Goal: Task Accomplishment & Management: Complete application form

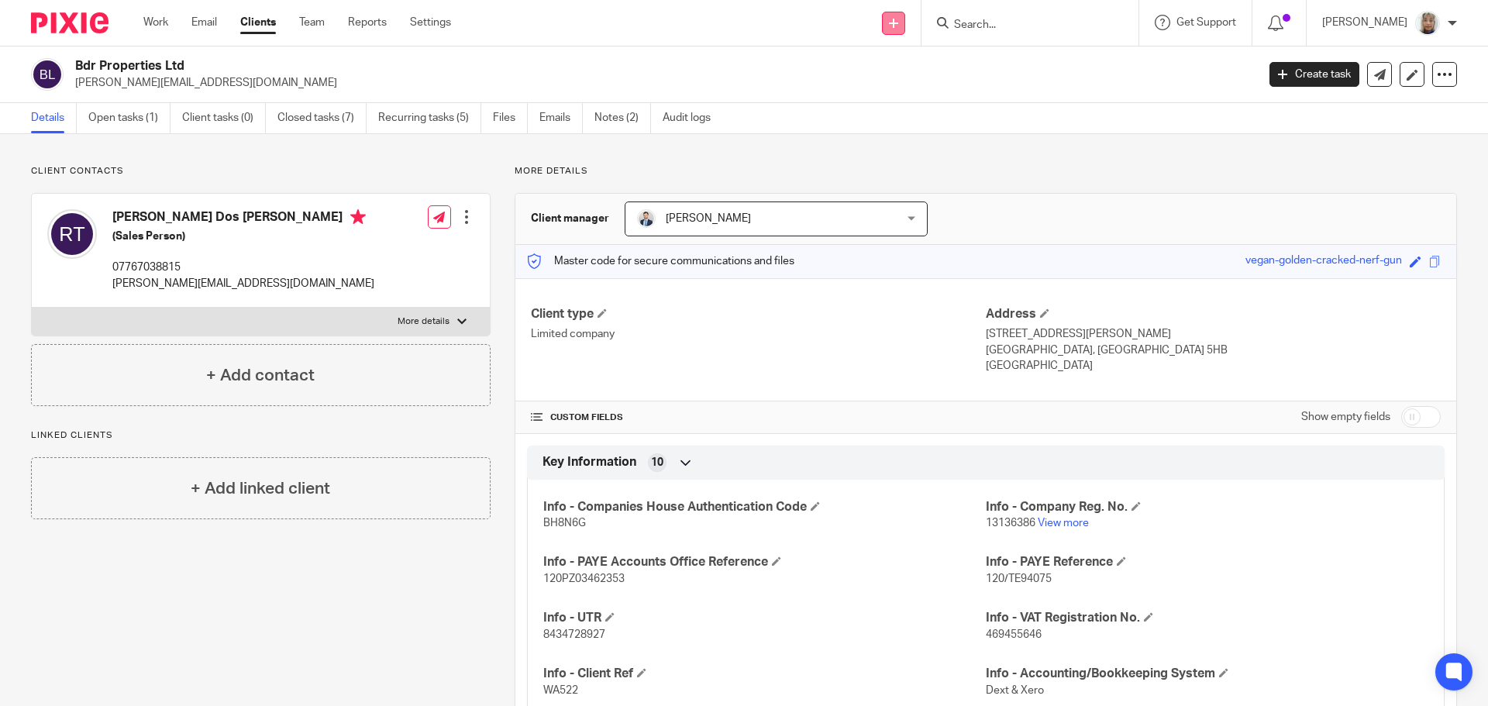
click at [905, 29] on link at bounding box center [893, 23] width 23 height 23
click at [919, 97] on link "Create task" at bounding box center [910, 95] width 95 height 22
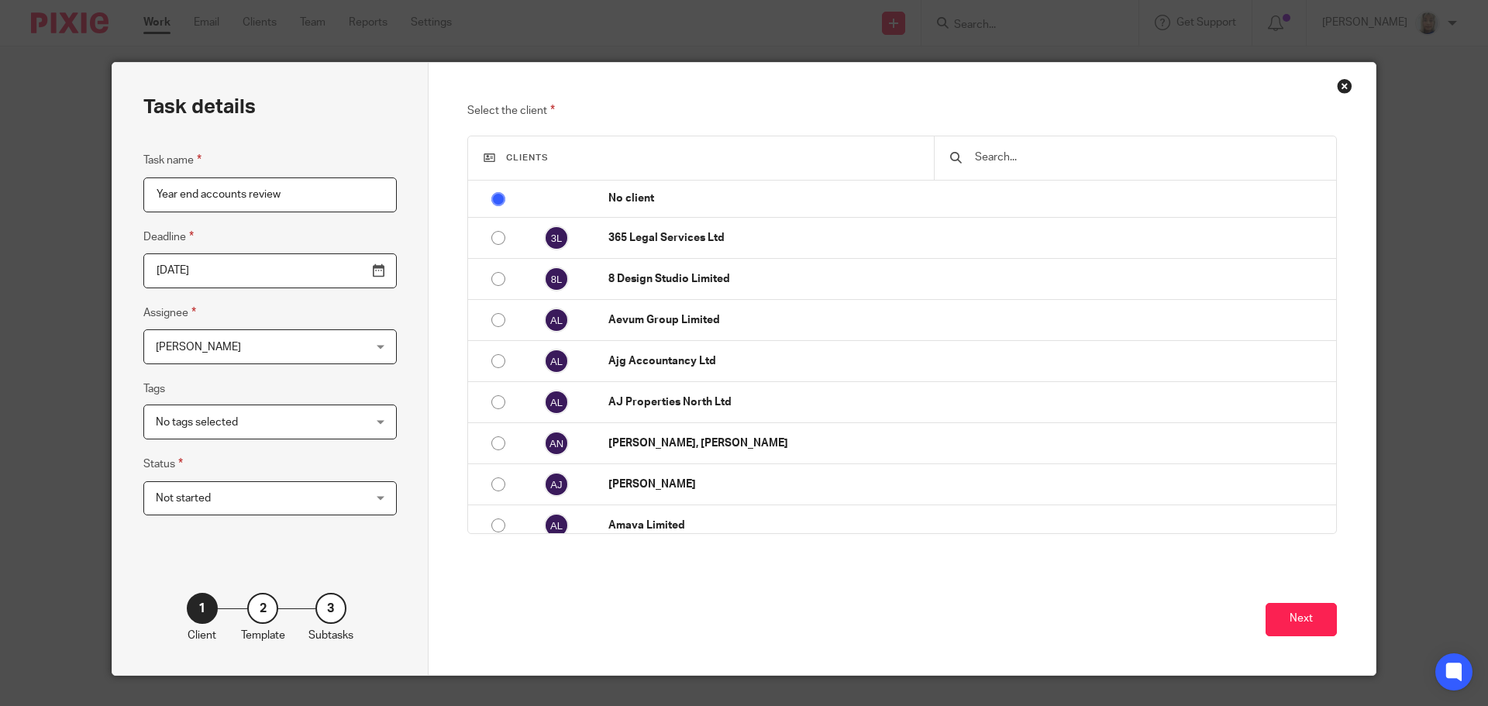
type input "Year end accounts review"
click at [990, 160] on input "text" at bounding box center [1146, 157] width 347 height 17
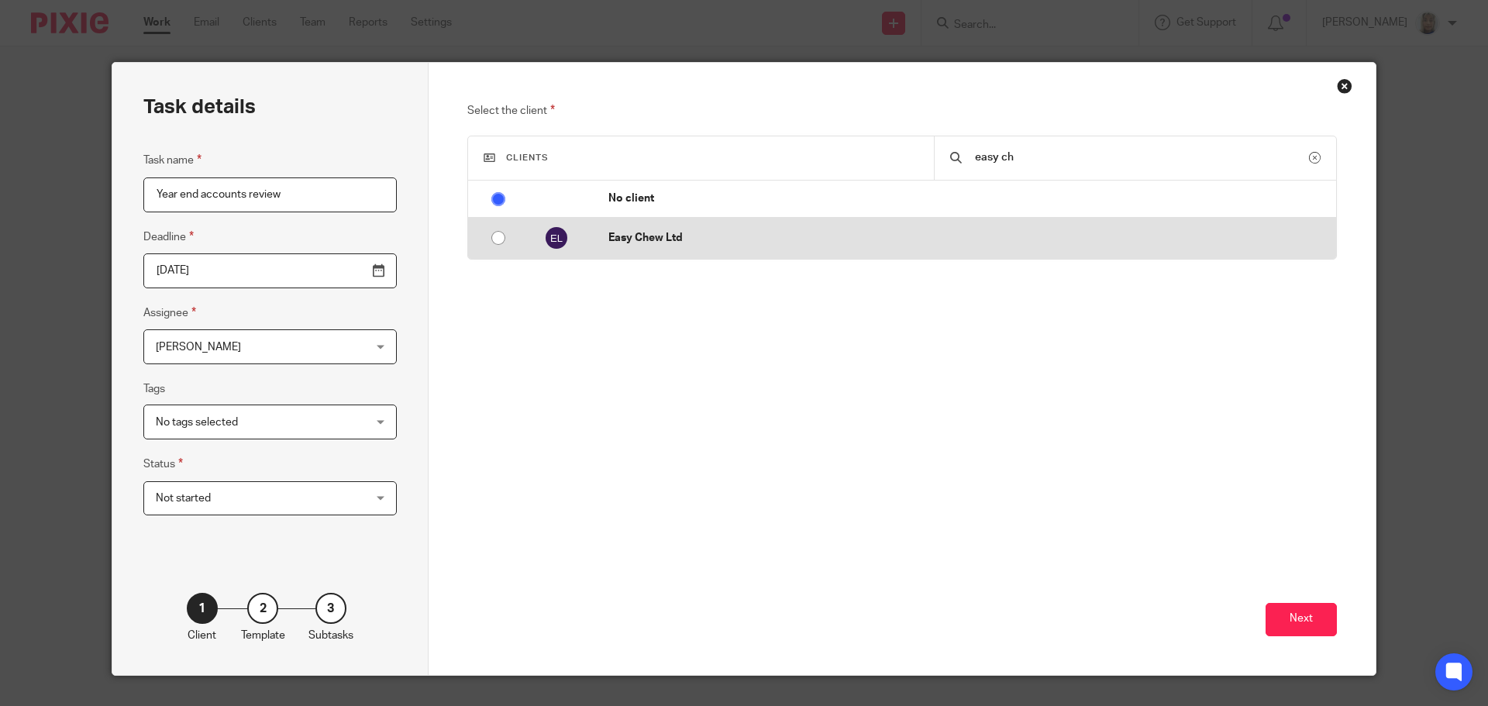
type input "easy ch"
click at [728, 236] on p "Easy Chew Ltd" at bounding box center [968, 237] width 720 height 15
radio input "false"
radio input "true"
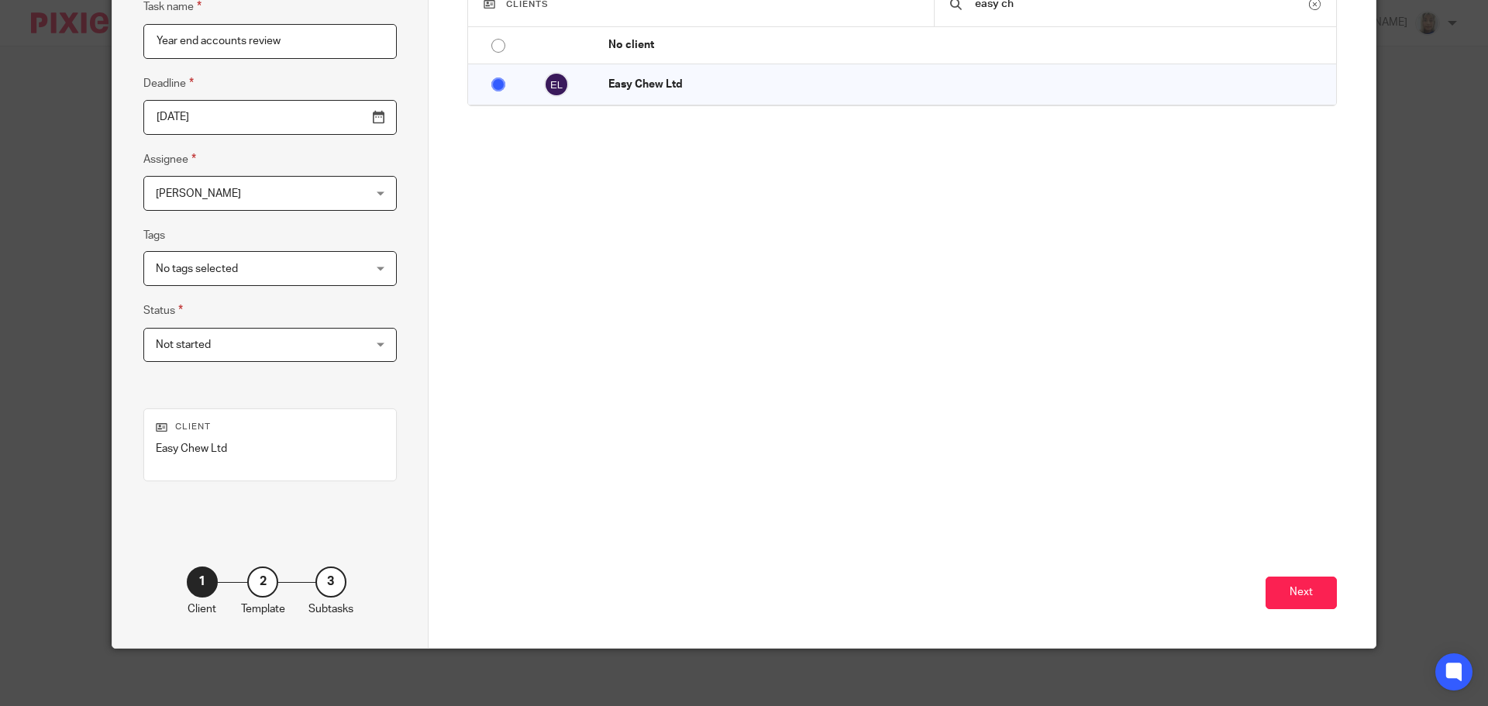
scroll to position [155, 0]
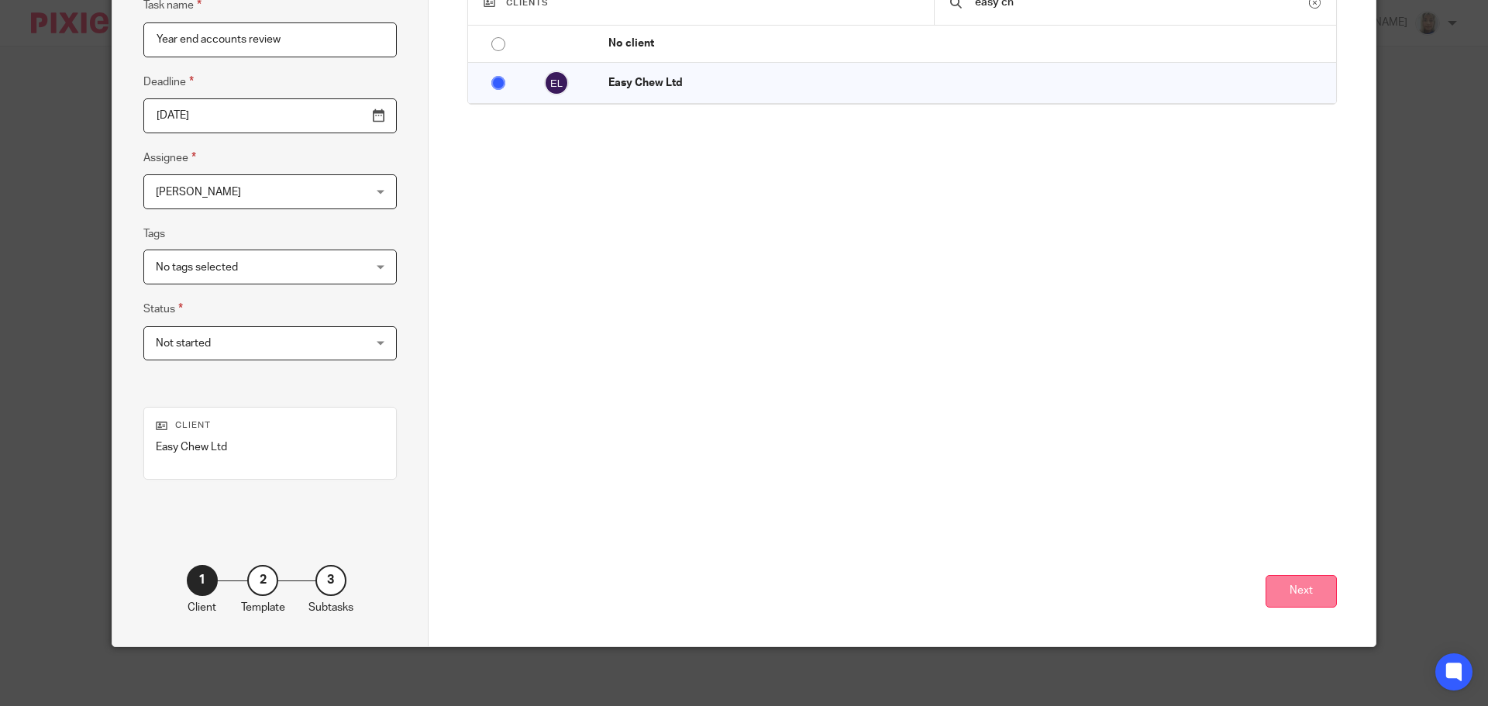
click at [1286, 590] on button "Next" at bounding box center [1301, 591] width 71 height 33
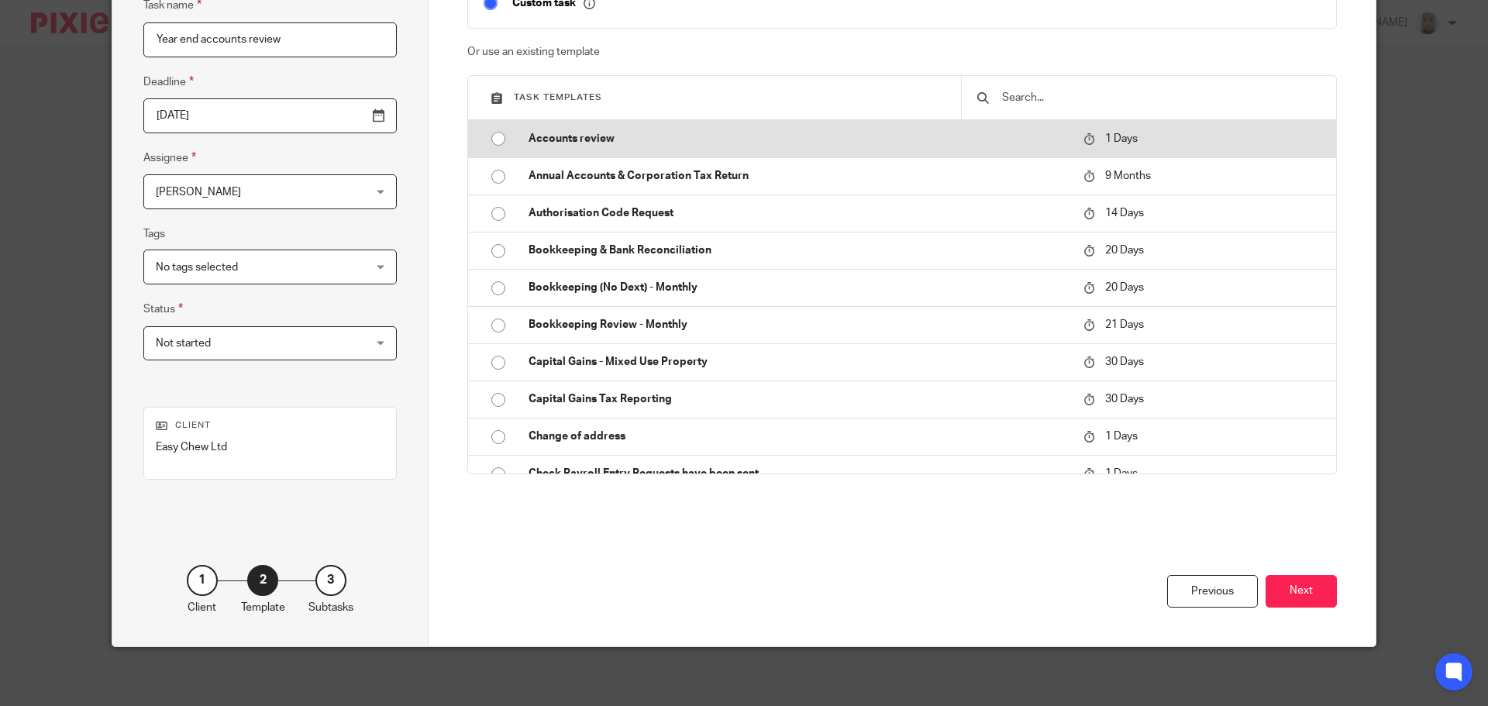
click at [686, 148] on td "Accounts review" at bounding box center [794, 138] width 563 height 37
type input "2025-08-20"
checkbox input "false"
radio input "true"
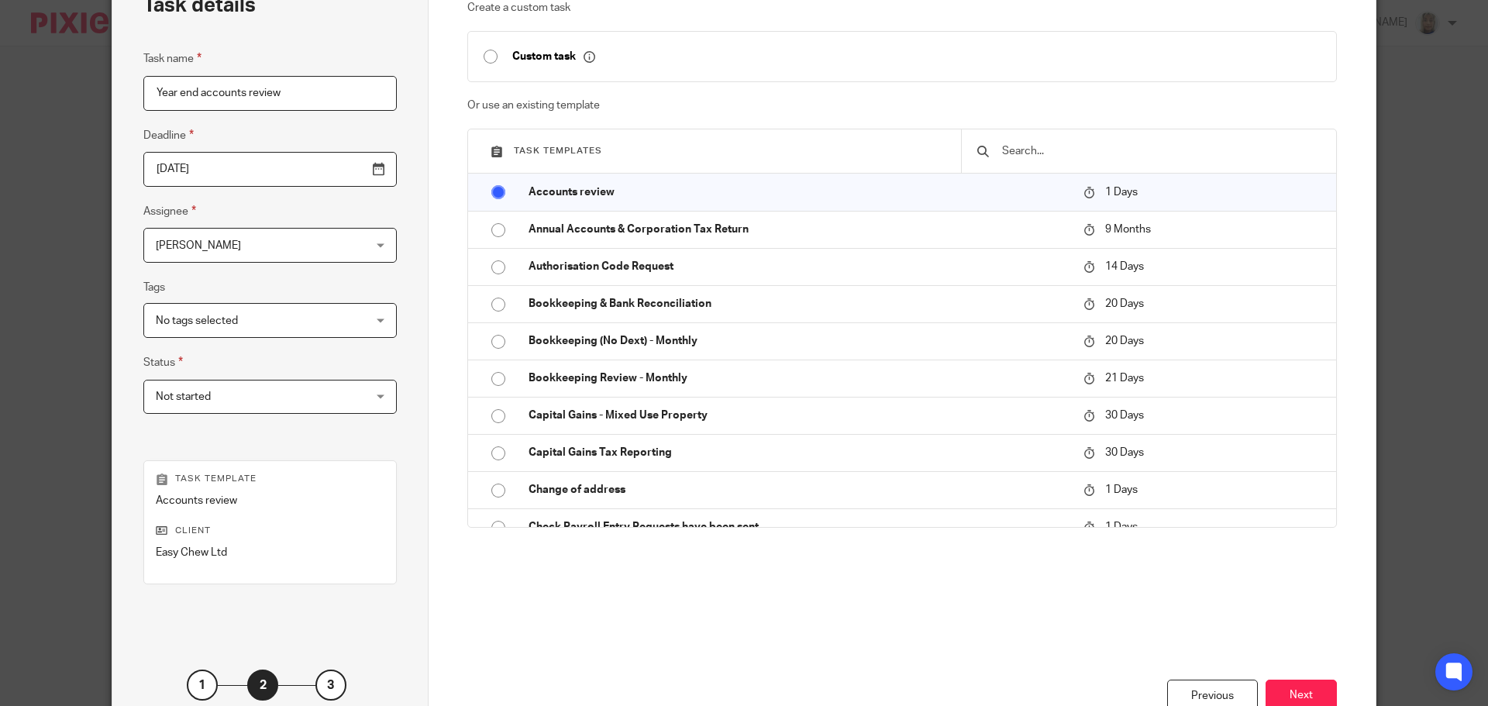
scroll to position [210, 0]
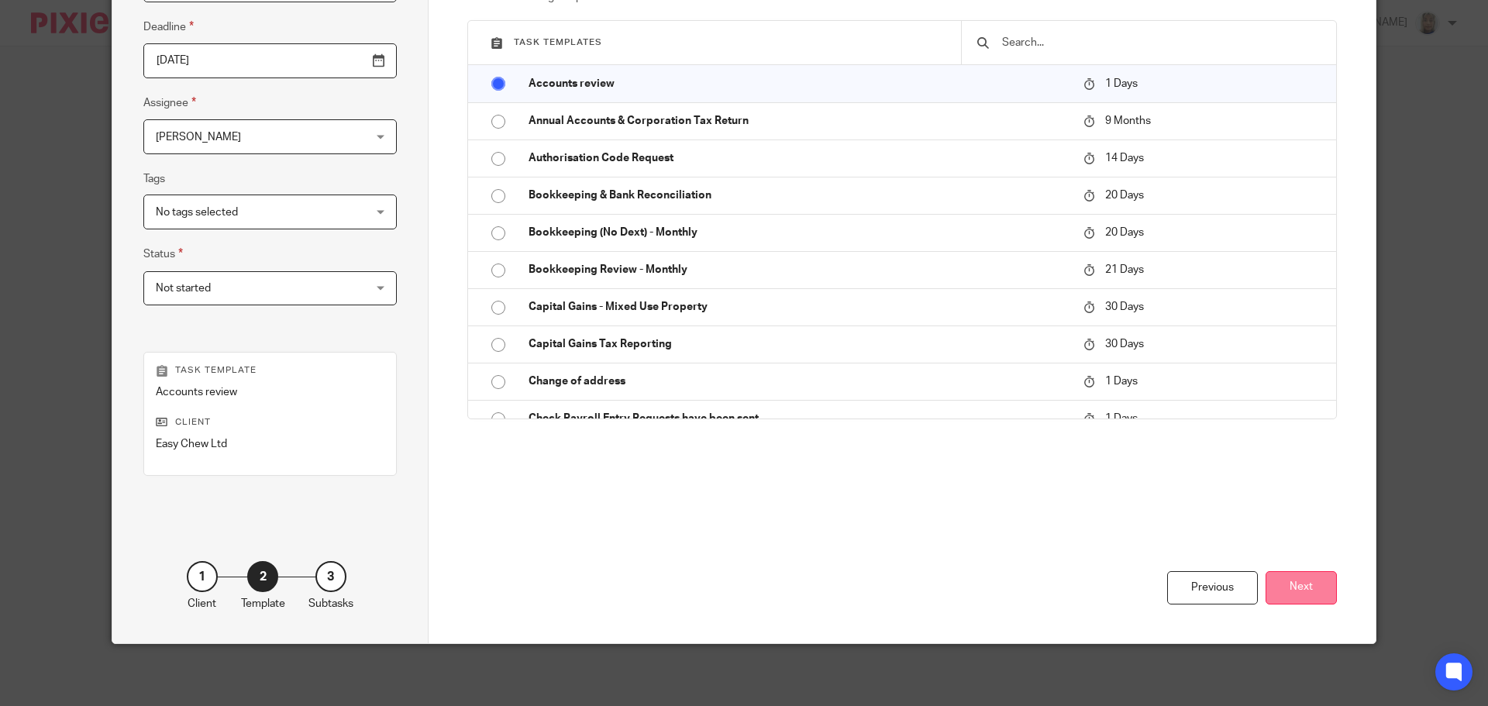
click at [1279, 581] on button "Next" at bounding box center [1301, 587] width 71 height 33
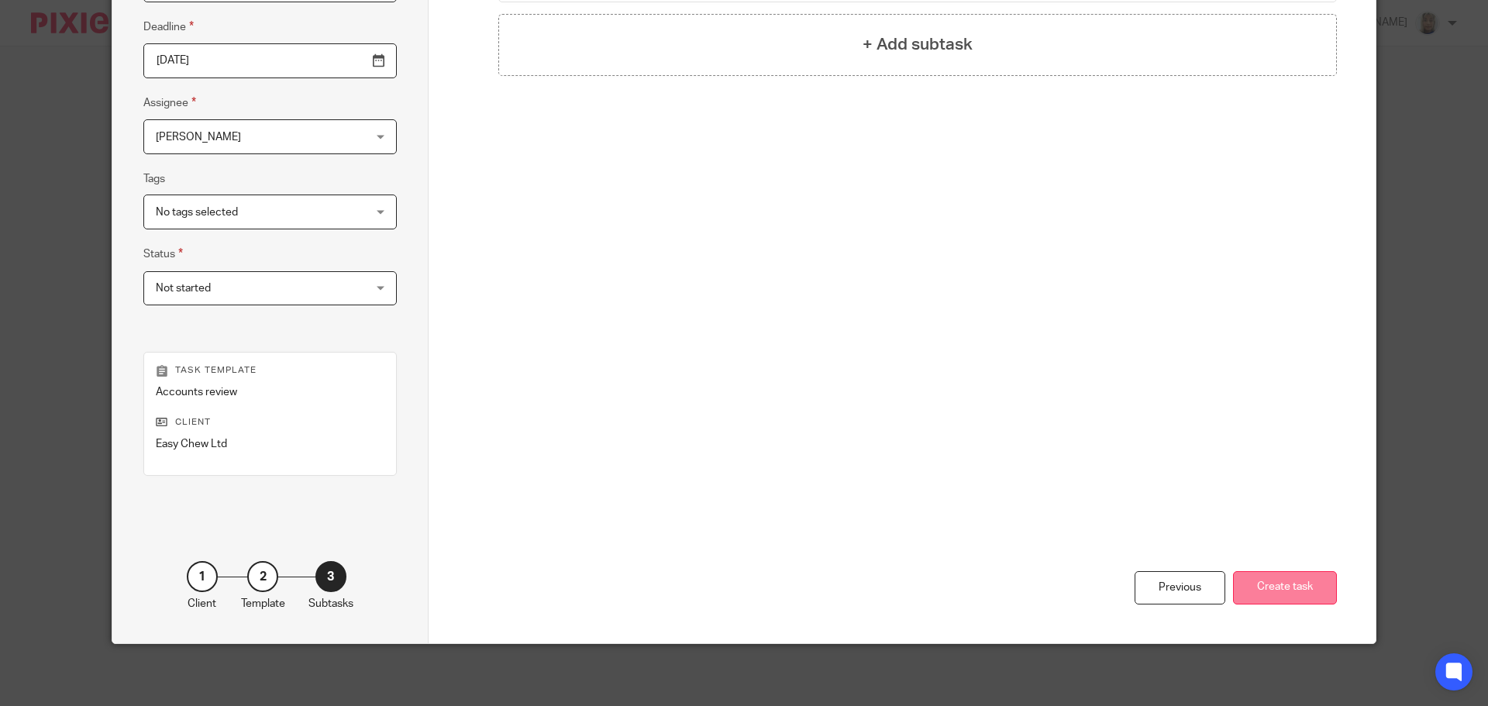
click at [1299, 587] on button "Create task" at bounding box center [1285, 587] width 104 height 33
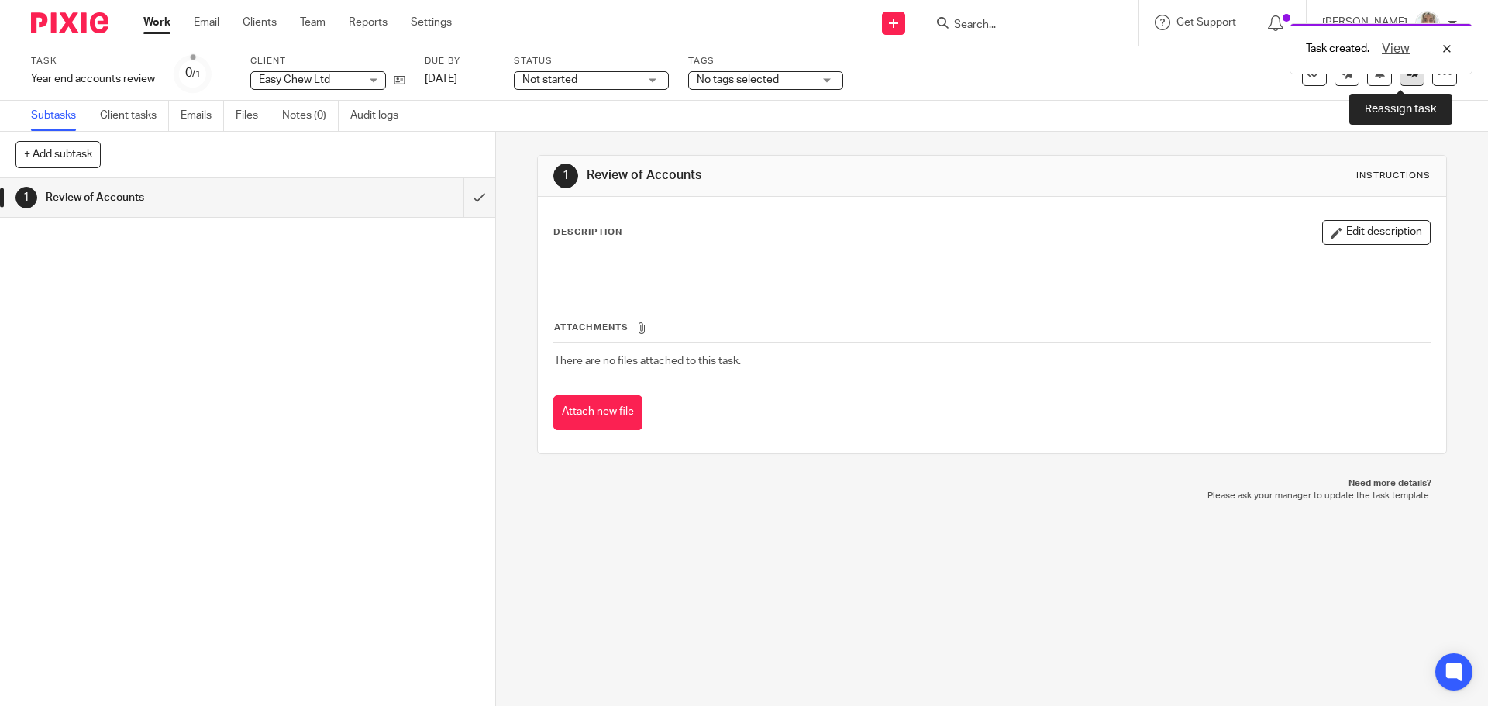
click at [1400, 83] on link at bounding box center [1412, 73] width 25 height 25
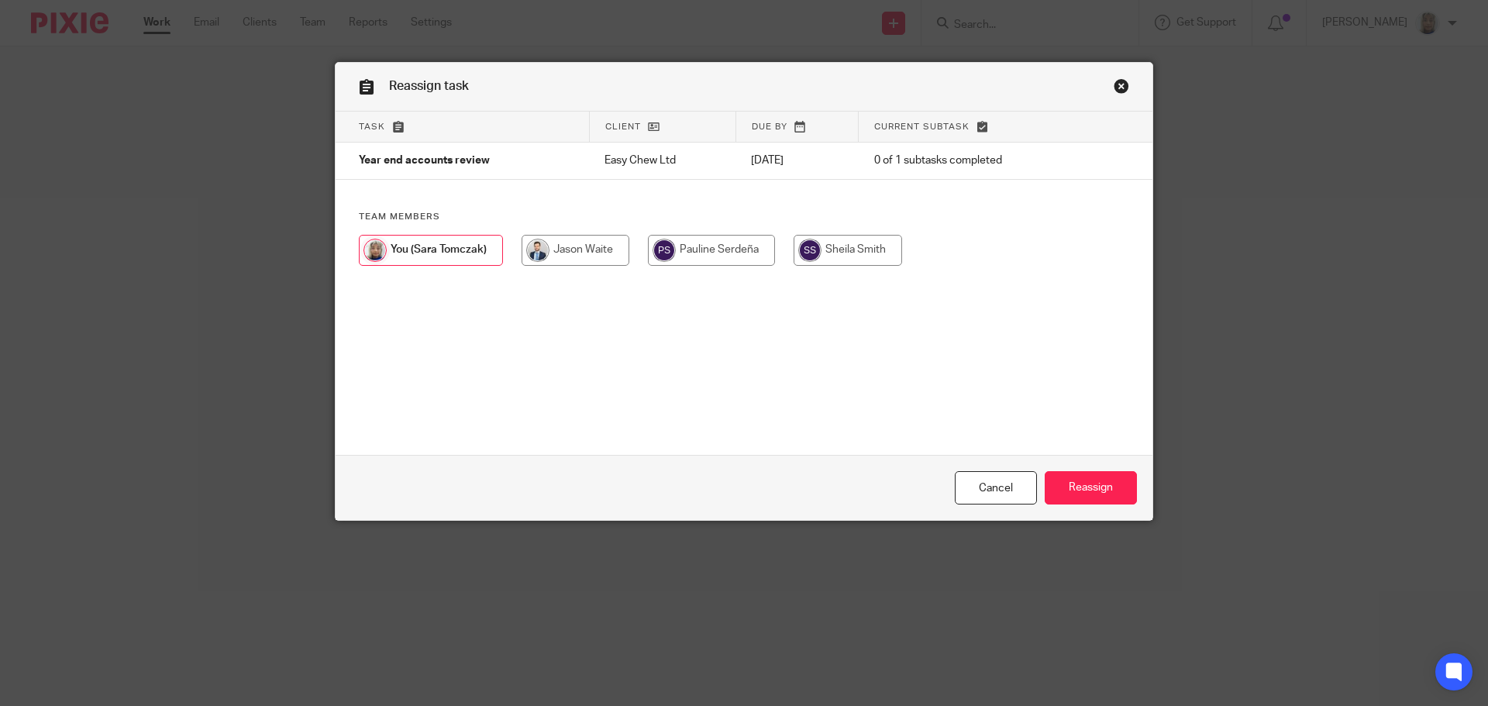
click at [612, 264] on input "radio" at bounding box center [576, 250] width 108 height 31
radio input "true"
click at [1069, 493] on input "Reassign" at bounding box center [1091, 487] width 92 height 33
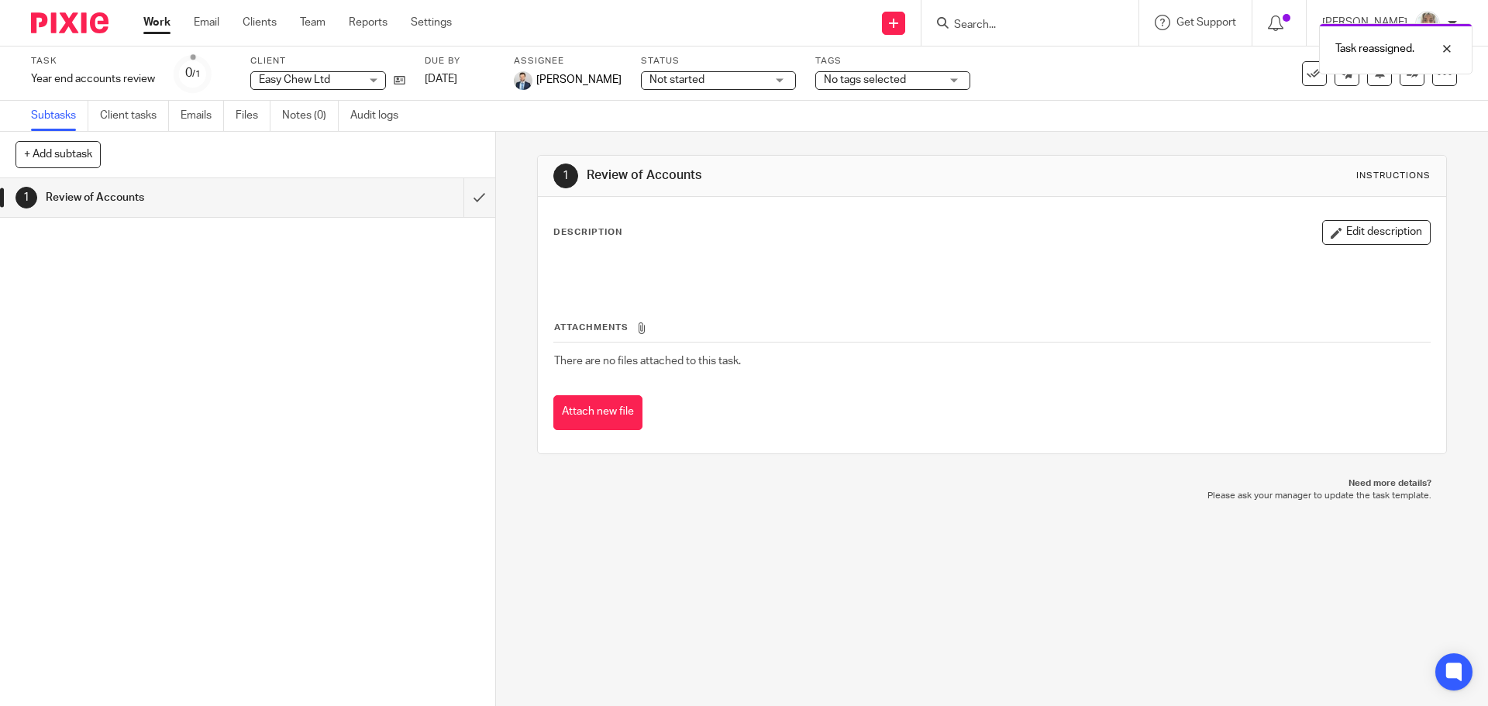
click at [907, 36] on div "Task reassigned." at bounding box center [1108, 44] width 728 height 59
click at [913, 29] on div "Task reassigned." at bounding box center [1108, 44] width 728 height 59
click at [910, 26] on div "Task reassigned." at bounding box center [1108, 44] width 728 height 59
click at [898, 20] on icon at bounding box center [893, 23] width 9 height 9
click at [933, 96] on link "Create task" at bounding box center [910, 95] width 95 height 22
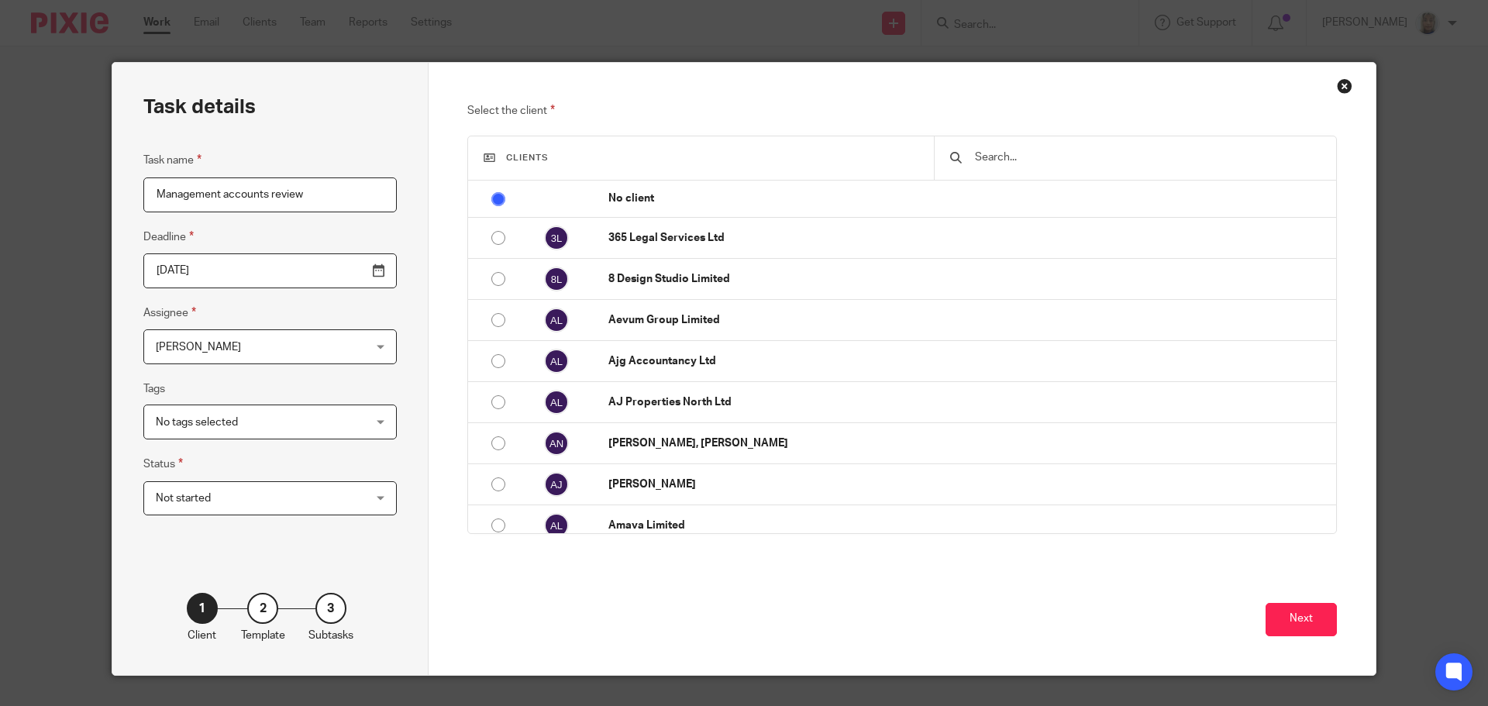
type input "Management accounts review"
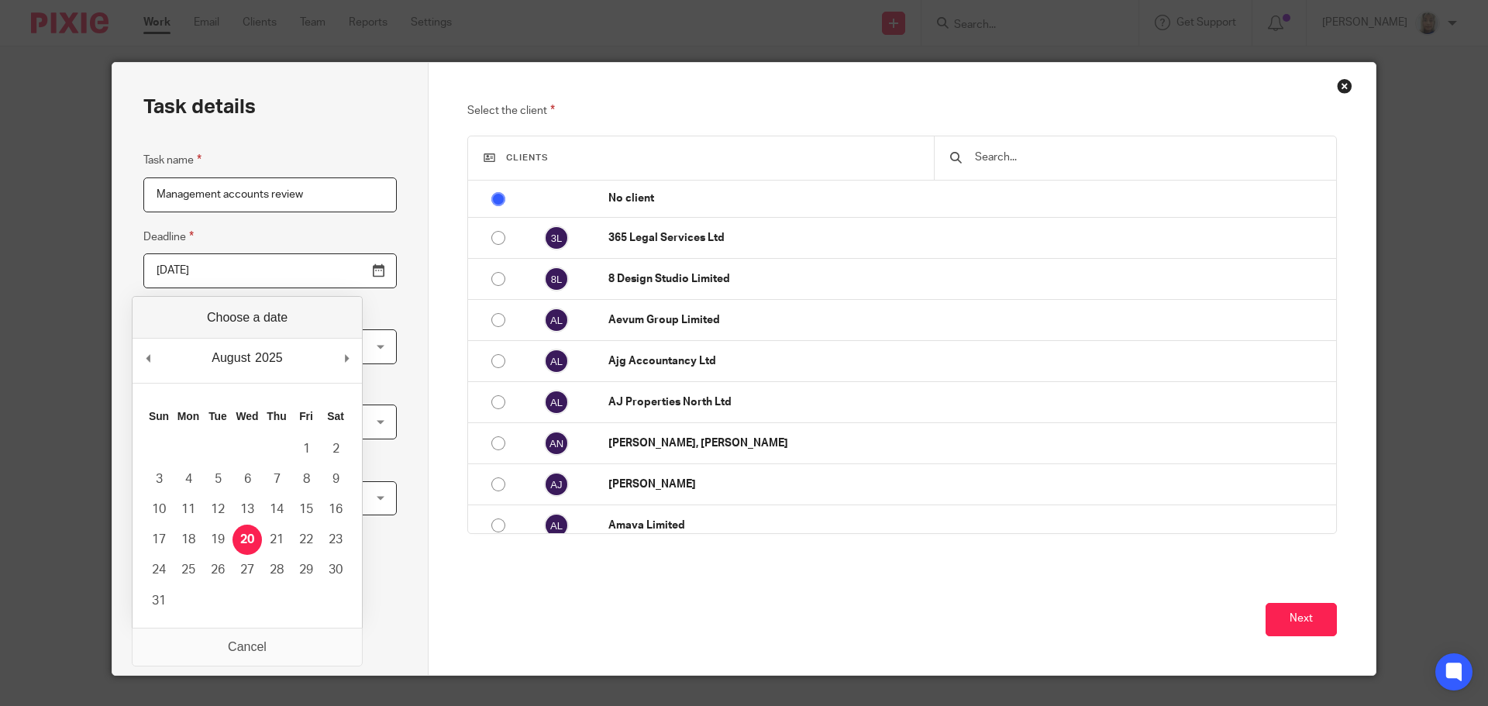
click at [994, 154] on input "text" at bounding box center [1146, 157] width 347 height 17
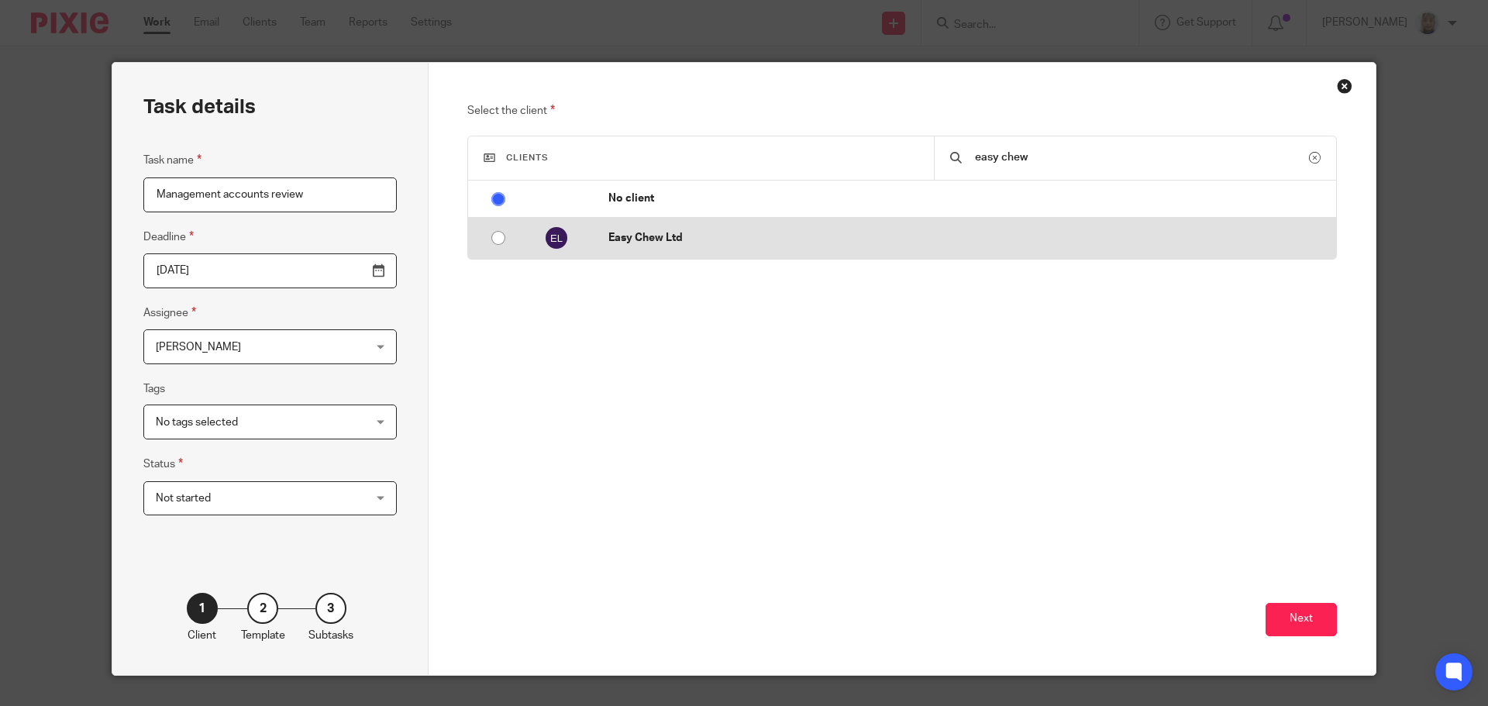
type input "easy chew"
click at [829, 258] on td "Easy Chew Ltd" at bounding box center [964, 238] width 743 height 41
radio input "false"
radio input "true"
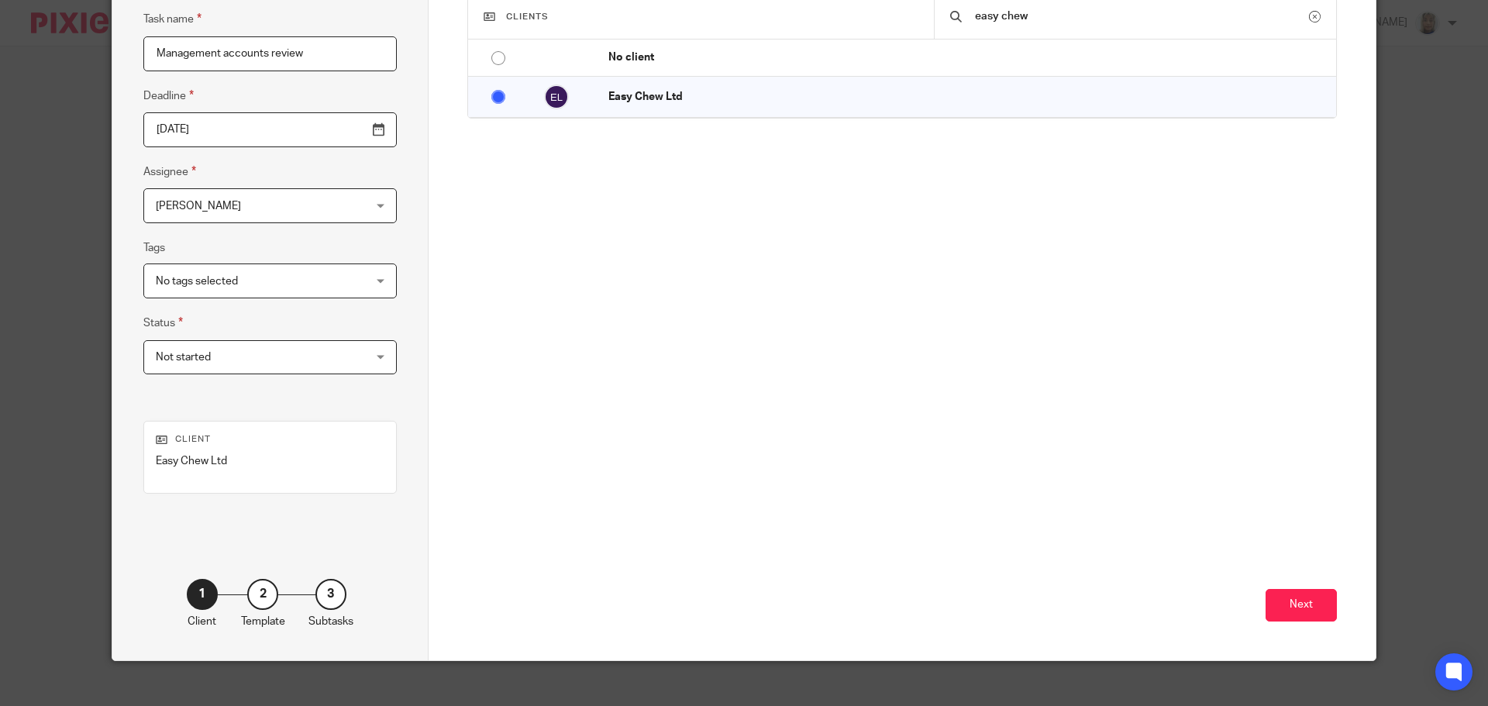
scroll to position [155, 0]
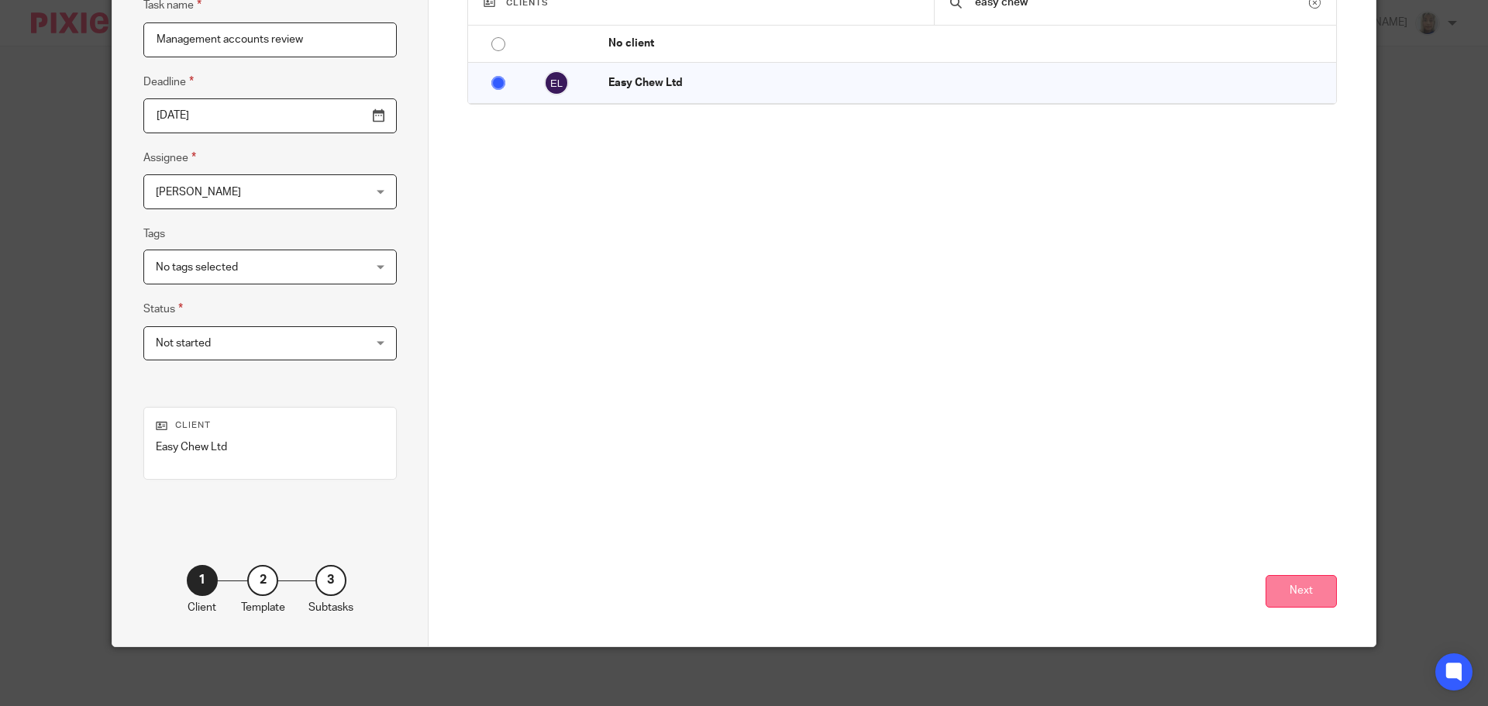
click at [1284, 587] on button "Next" at bounding box center [1301, 591] width 71 height 33
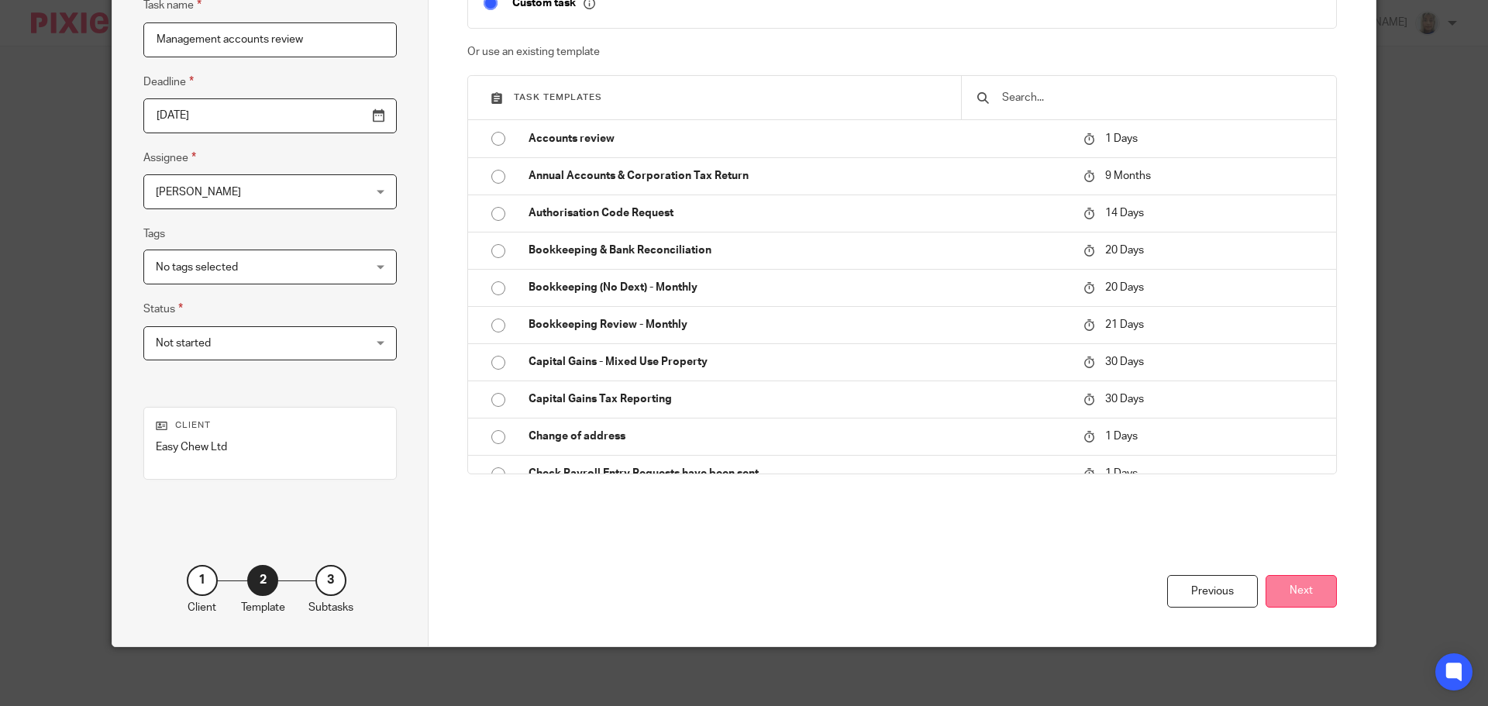
click at [1303, 587] on button "Next" at bounding box center [1301, 591] width 71 height 33
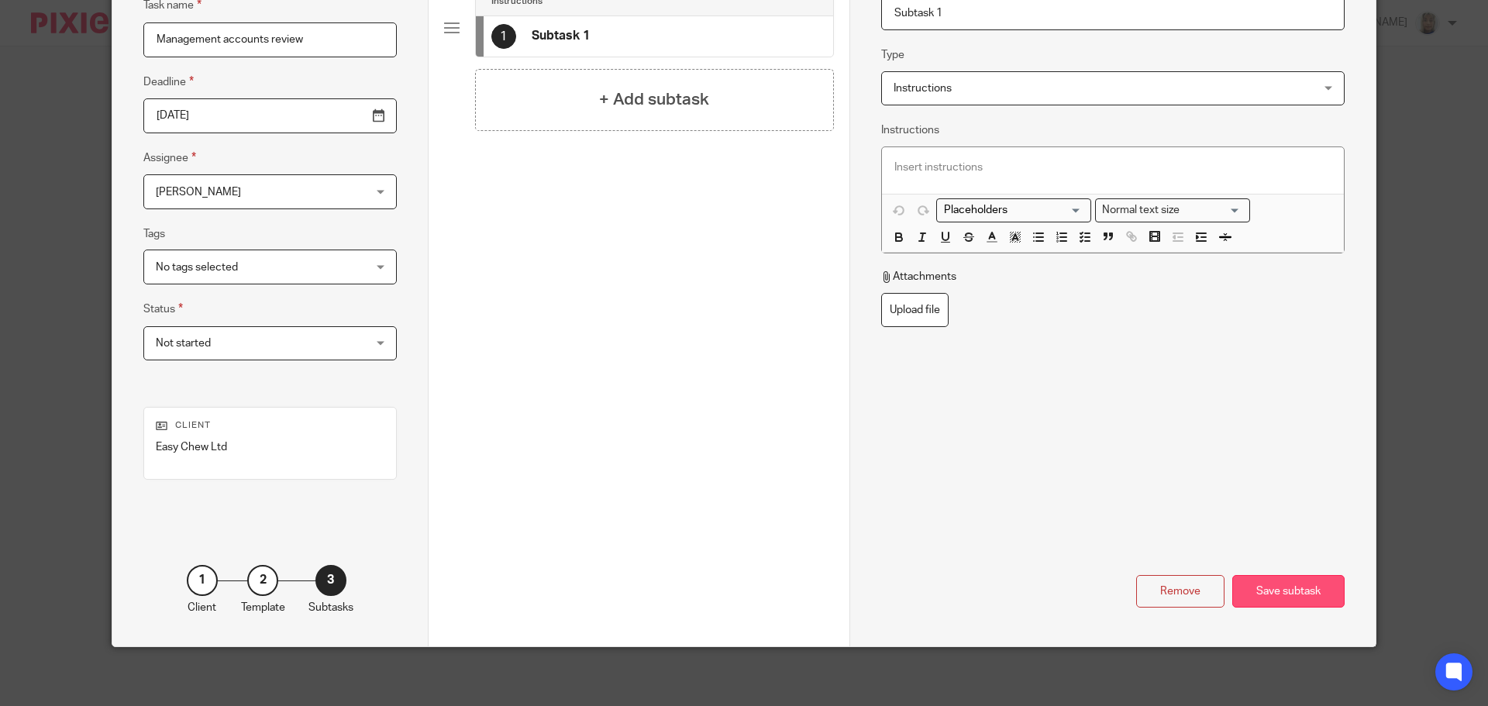
click at [1295, 591] on div "Save subtask" at bounding box center [1288, 591] width 112 height 33
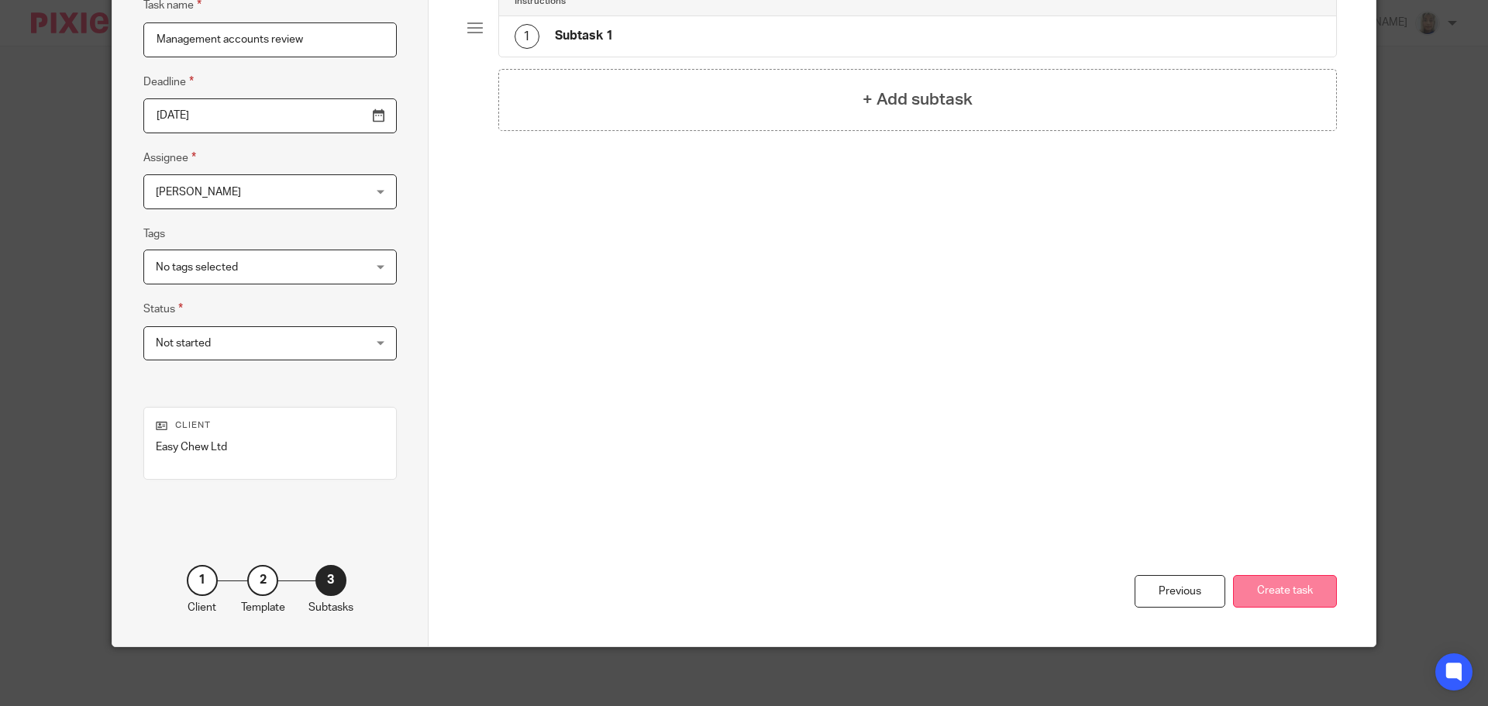
click at [1273, 588] on button "Create task" at bounding box center [1285, 591] width 104 height 33
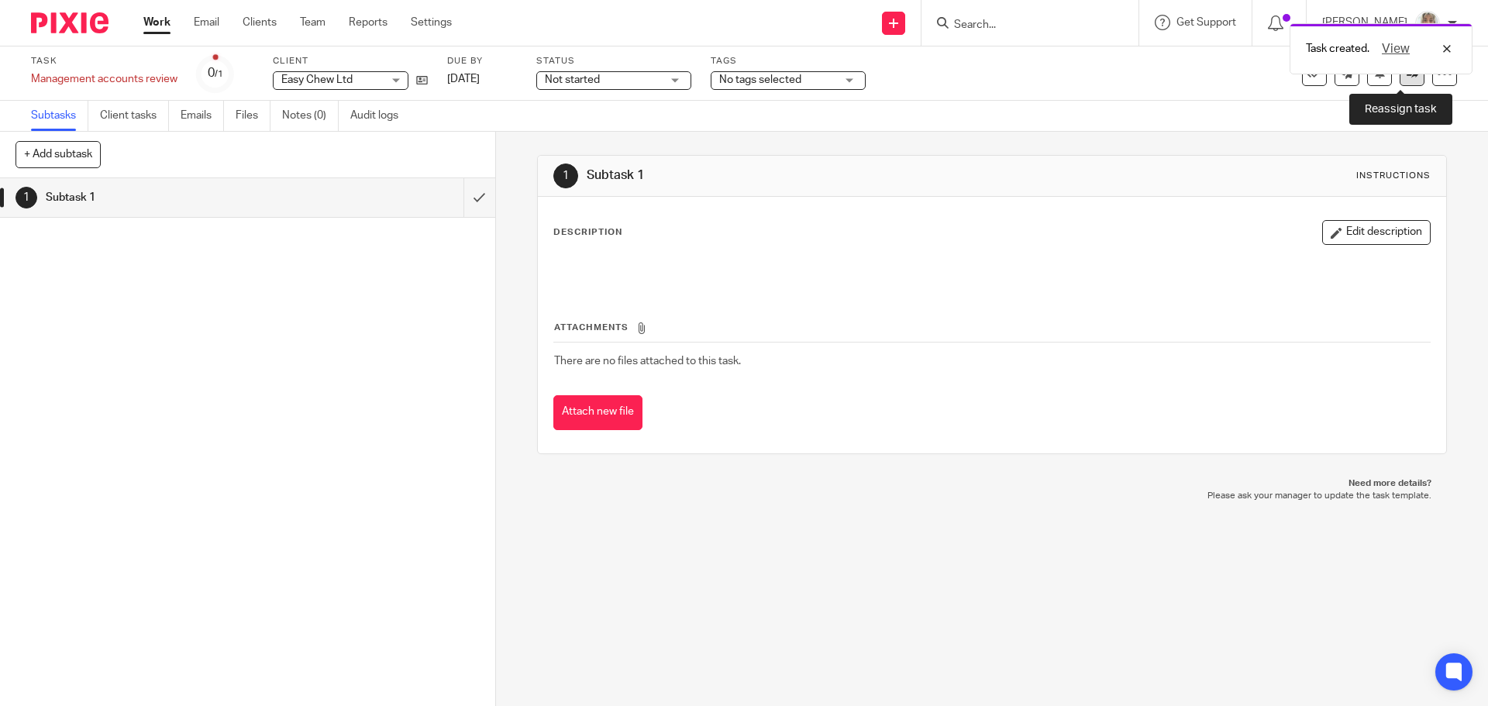
click at [1400, 85] on link at bounding box center [1412, 73] width 25 height 25
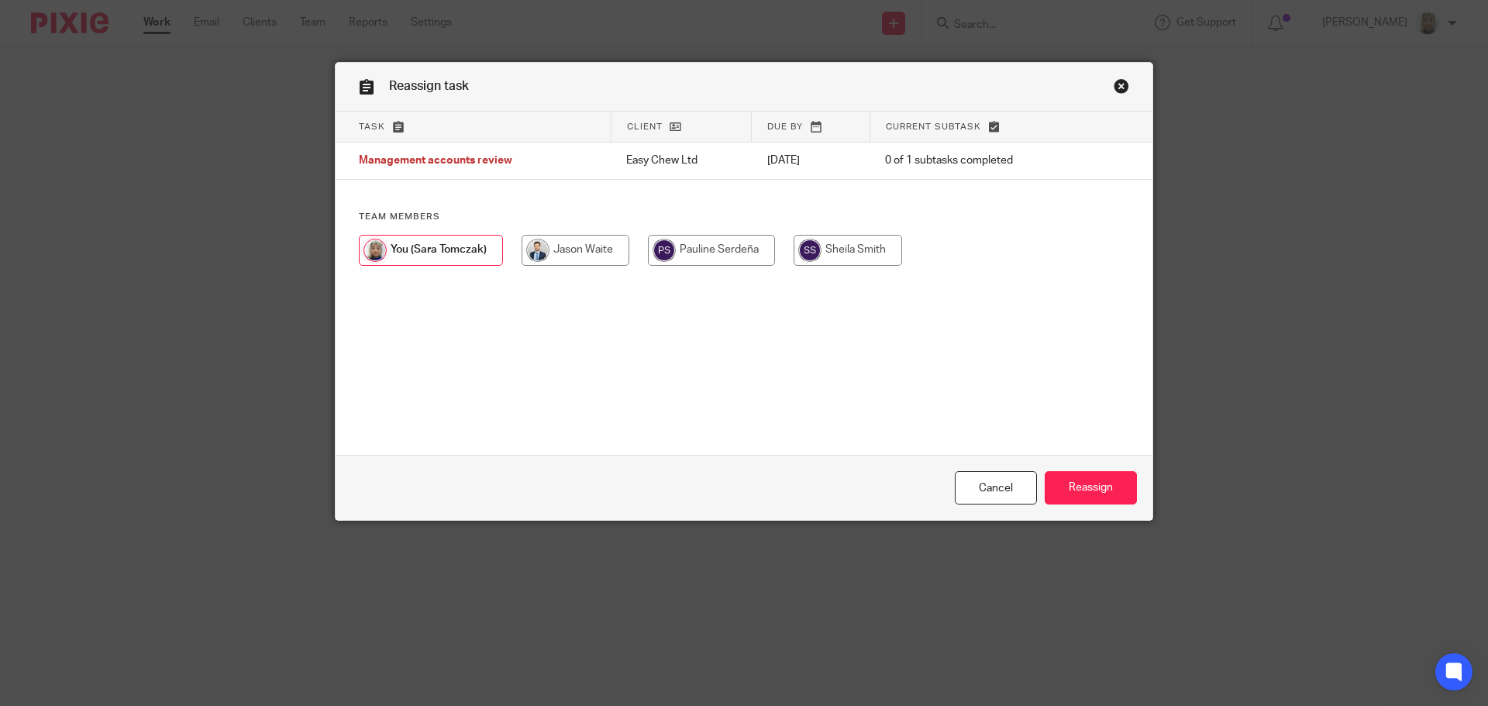
click at [585, 255] on input "radio" at bounding box center [576, 250] width 108 height 31
radio input "true"
click at [1085, 494] on input "Reassign" at bounding box center [1091, 487] width 92 height 33
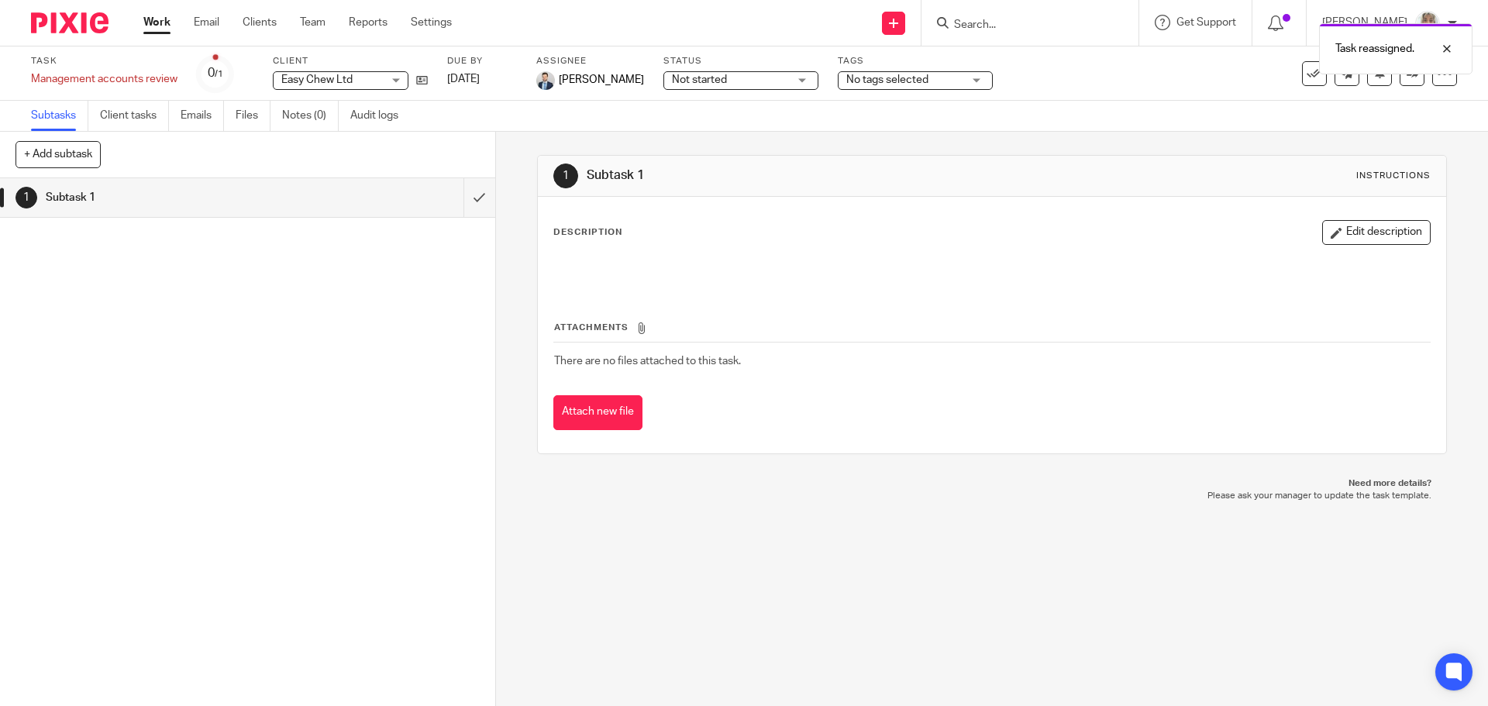
click at [154, 26] on link "Work" at bounding box center [156, 22] width 27 height 15
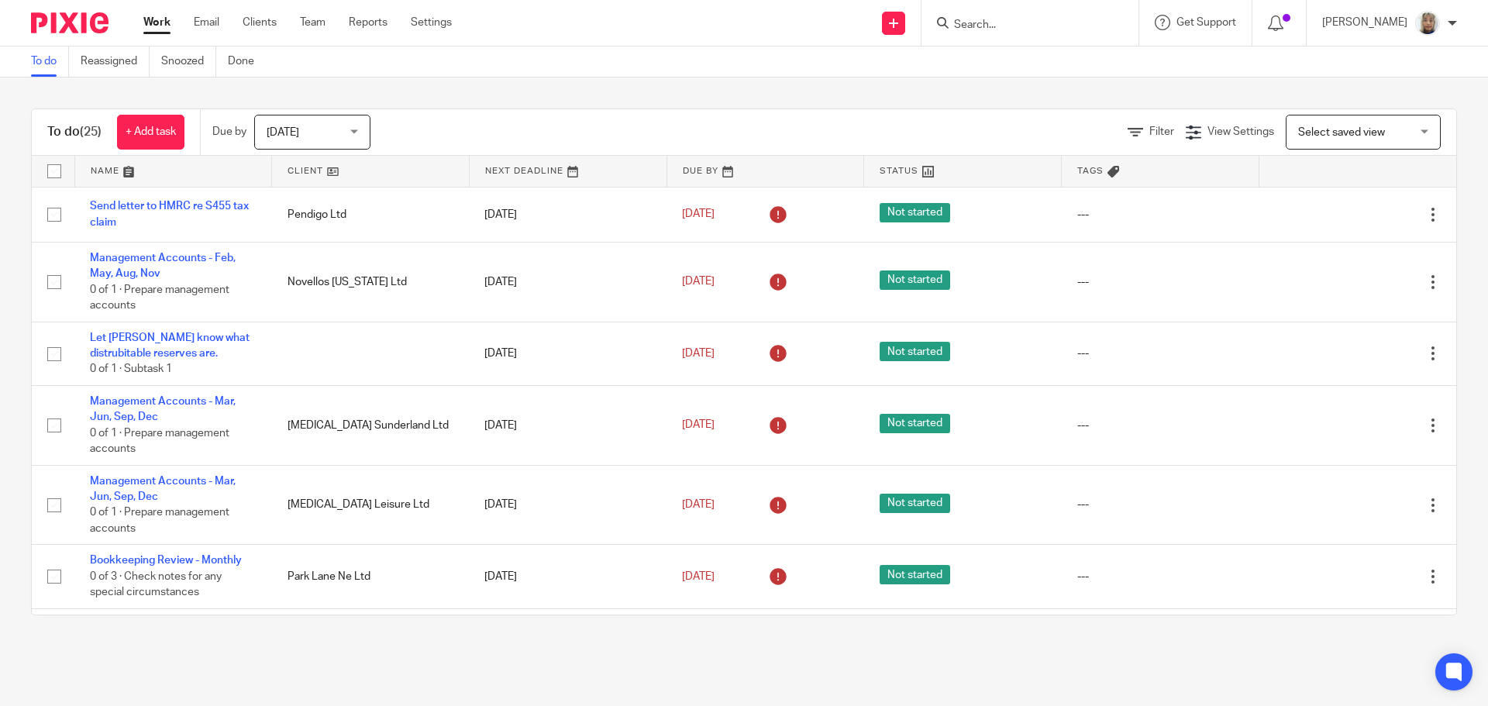
click at [299, 123] on span "[DATE]" at bounding box center [308, 131] width 82 height 33
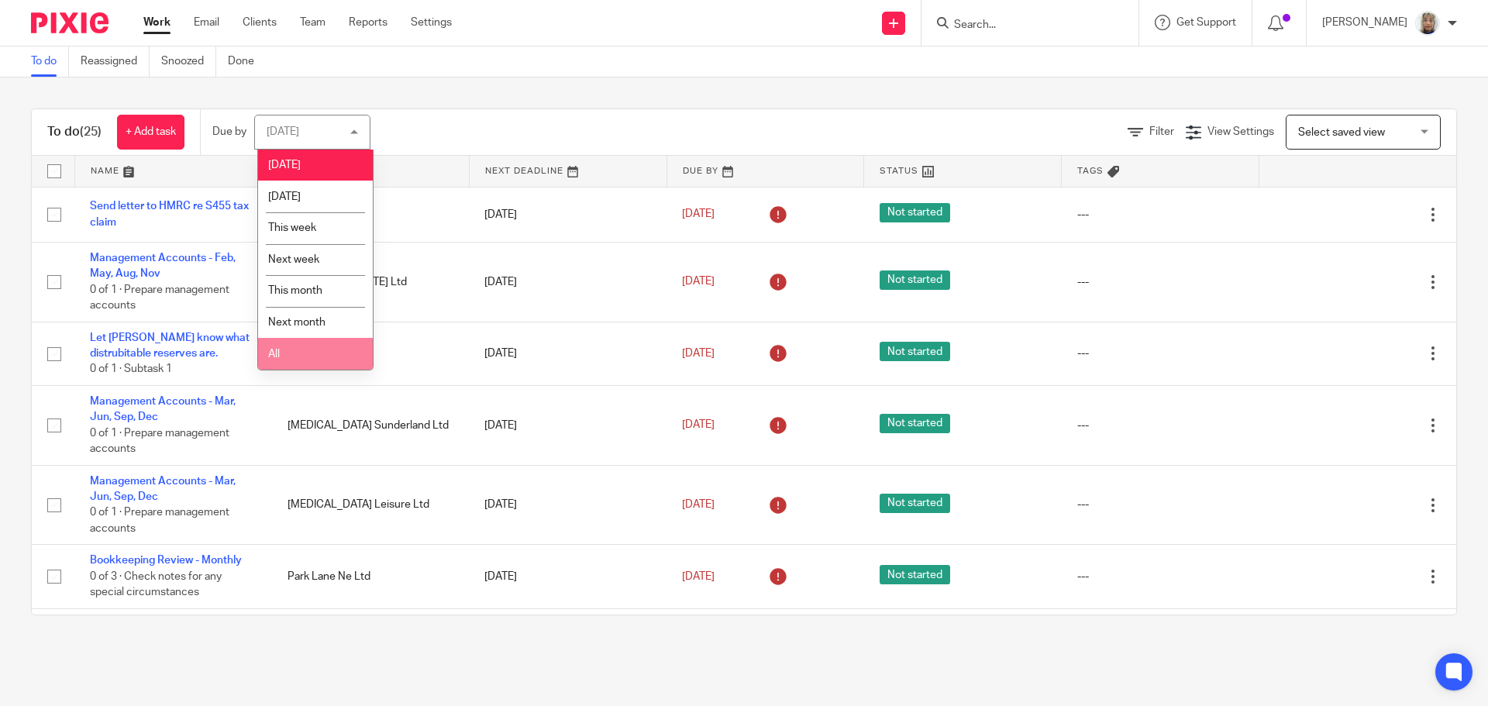
click at [292, 344] on li "All" at bounding box center [315, 354] width 115 height 32
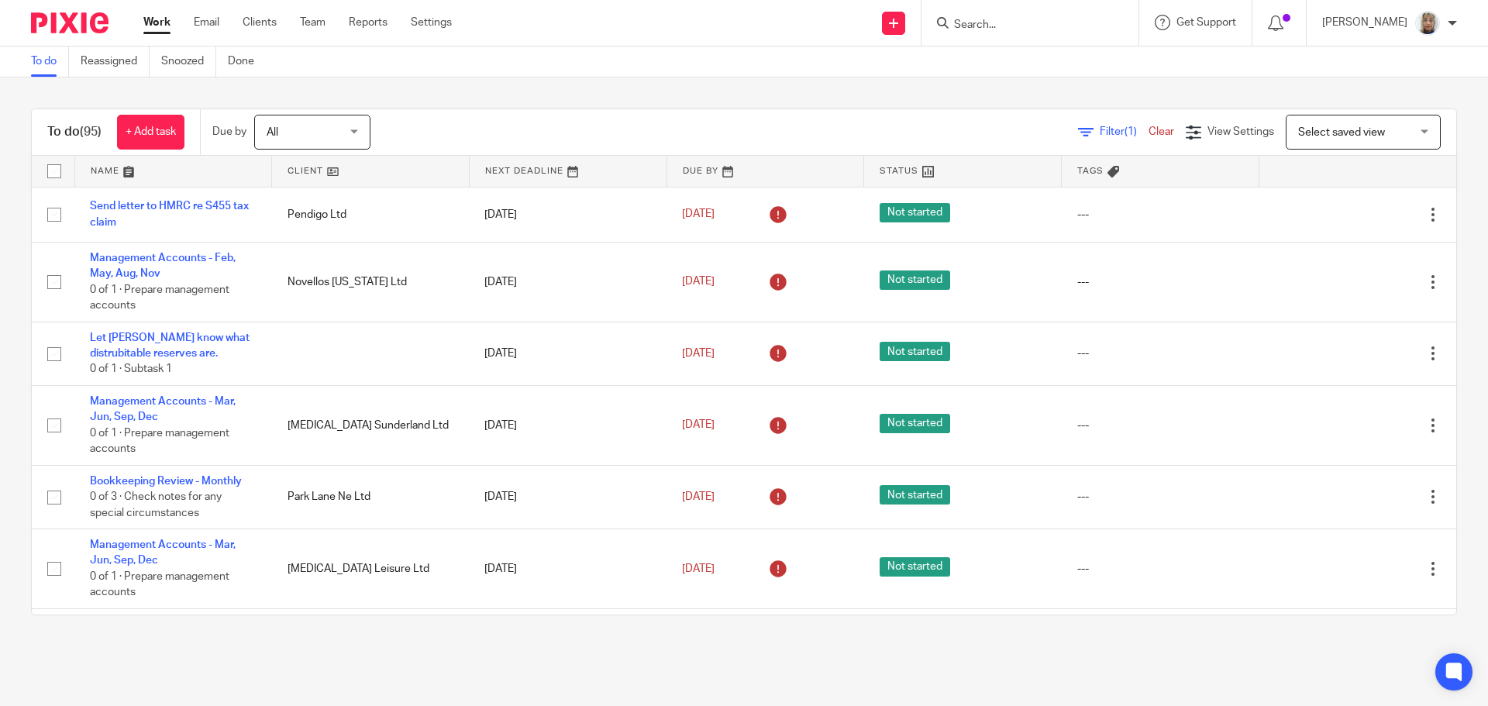
click at [986, 32] on input "Search" at bounding box center [1021, 26] width 139 height 14
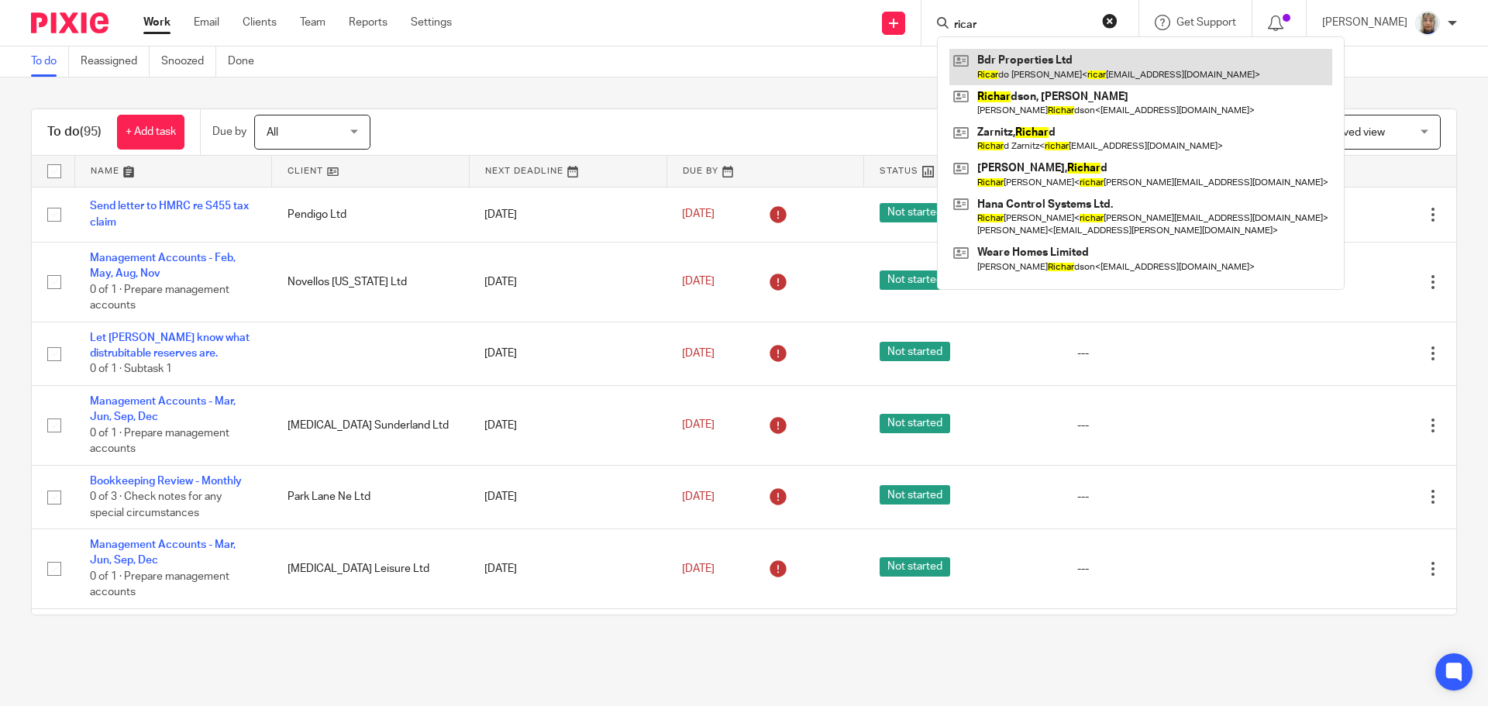
type input "ricar"
click at [1039, 74] on link at bounding box center [1140, 67] width 383 height 36
